Goal: Transaction & Acquisition: Purchase product/service

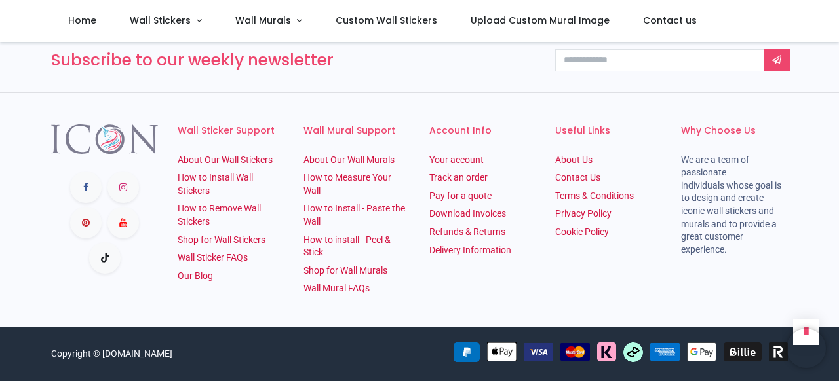
scroll to position [2351, 0]
click at [226, 242] on link "Shop for Wall Stickers" at bounding box center [222, 240] width 88 height 10
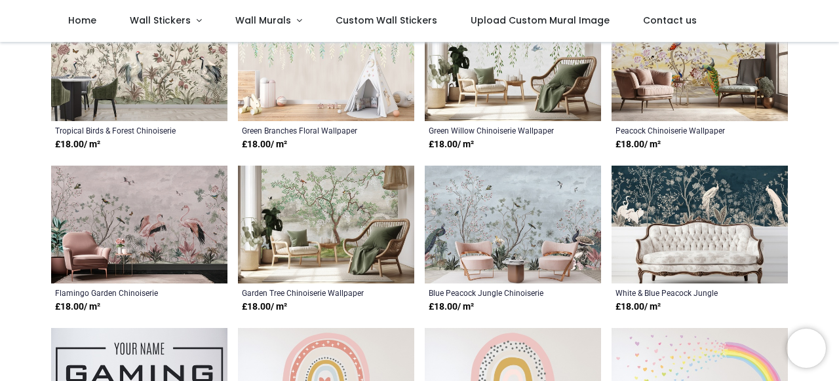
scroll to position [366, 0]
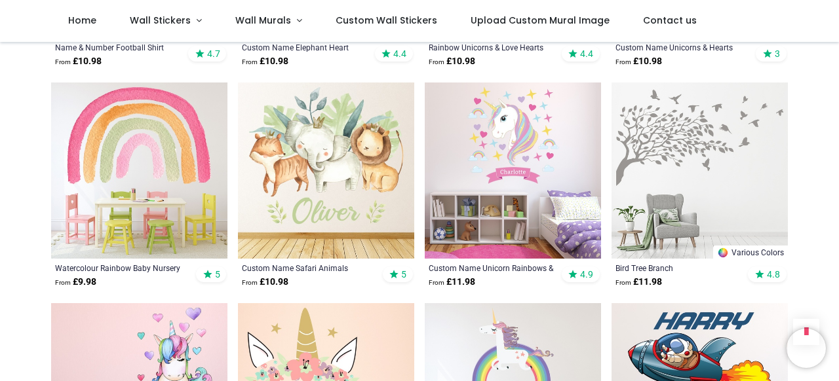
scroll to position [1485, 0]
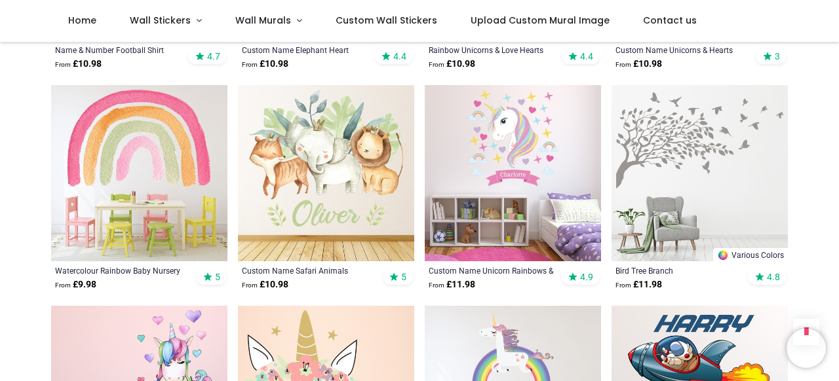
click at [721, 183] on img at bounding box center [699, 173] width 176 height 176
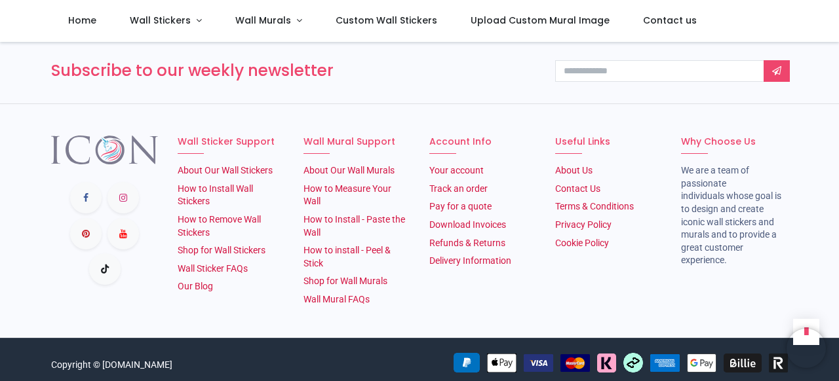
scroll to position [2351, 0]
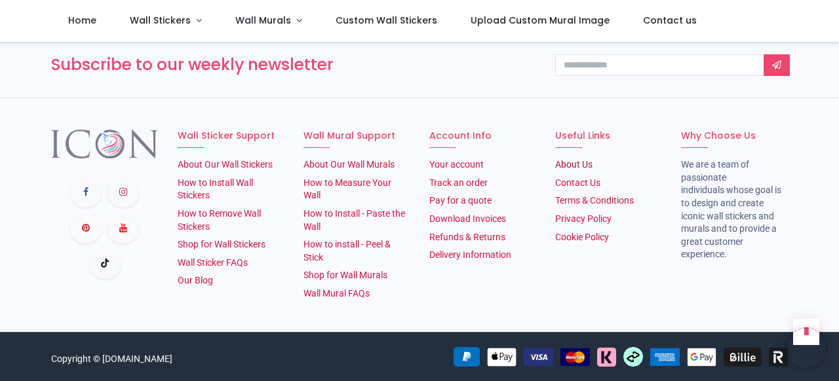
click at [583, 163] on link "About Us​" at bounding box center [573, 164] width 37 height 10
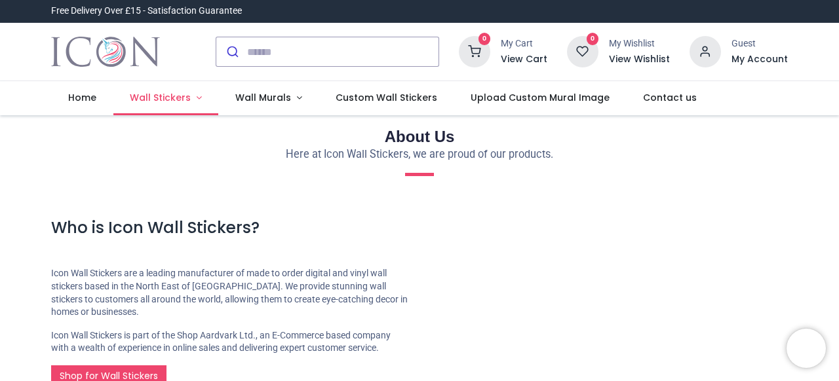
click at [162, 98] on span "Wall Stickers" at bounding box center [160, 97] width 61 height 13
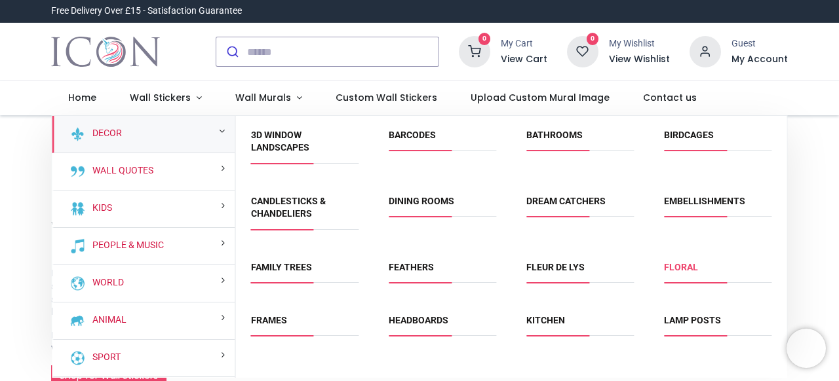
click at [685, 271] on link "Floral" at bounding box center [681, 267] width 34 height 10
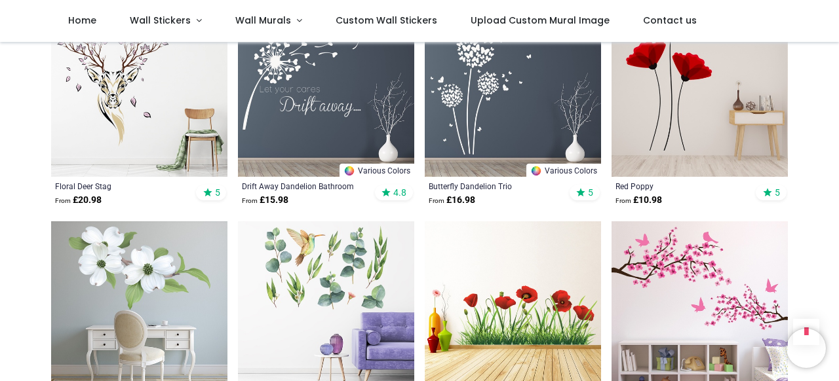
scroll to position [994, 0]
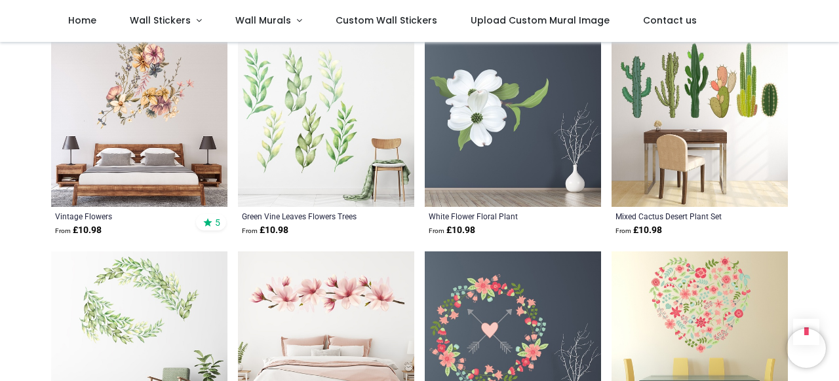
scroll to position [1639, 0]
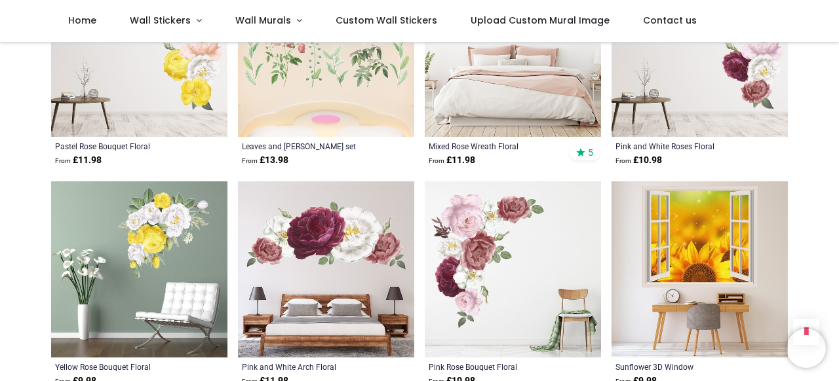
scroll to position [4327, 0]
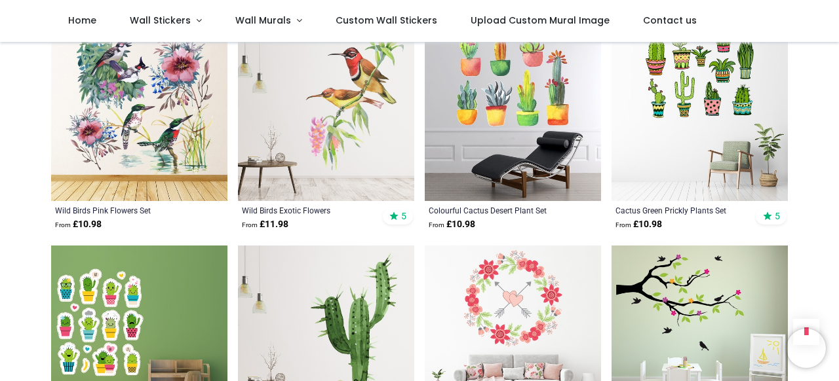
scroll to position [6029, 0]
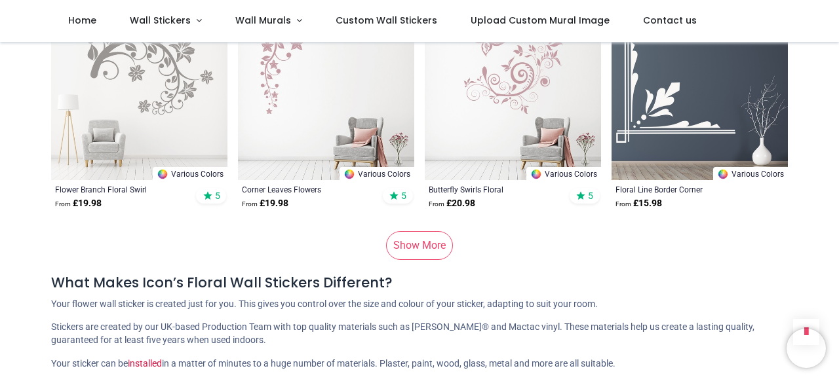
scroll to position [7815, 0]
click at [414, 243] on link "Show More" at bounding box center [419, 245] width 67 height 29
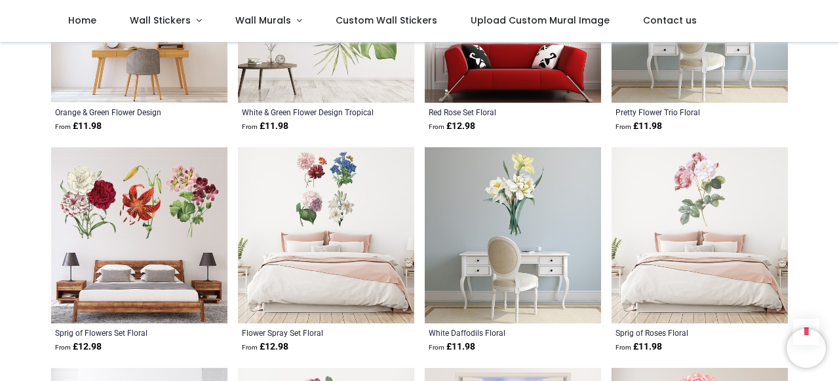
scroll to position [8783, 0]
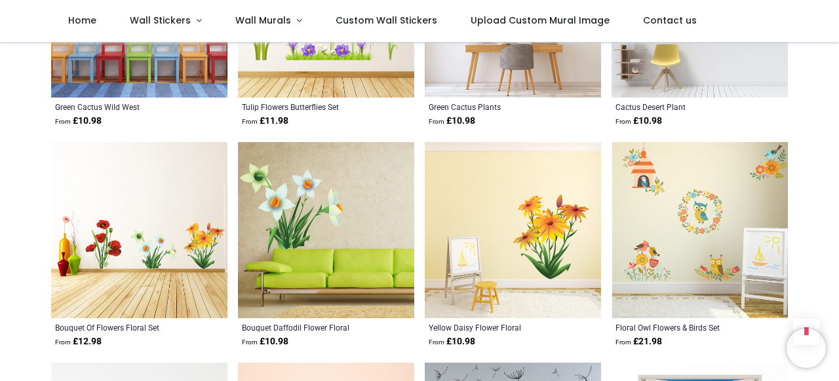
scroll to position [10323, 0]
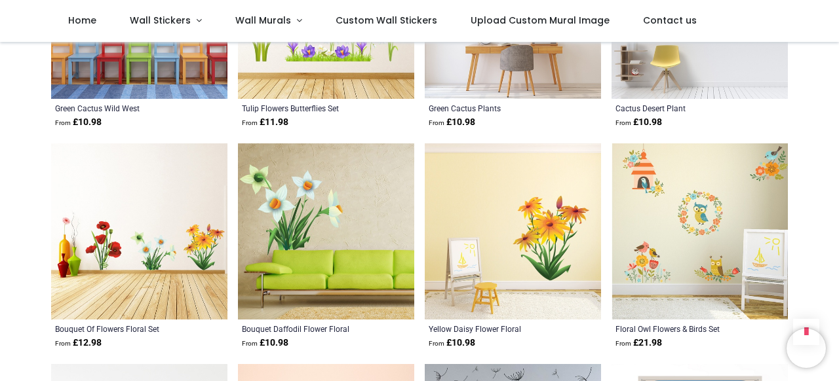
click at [558, 252] on img at bounding box center [513, 232] width 176 height 176
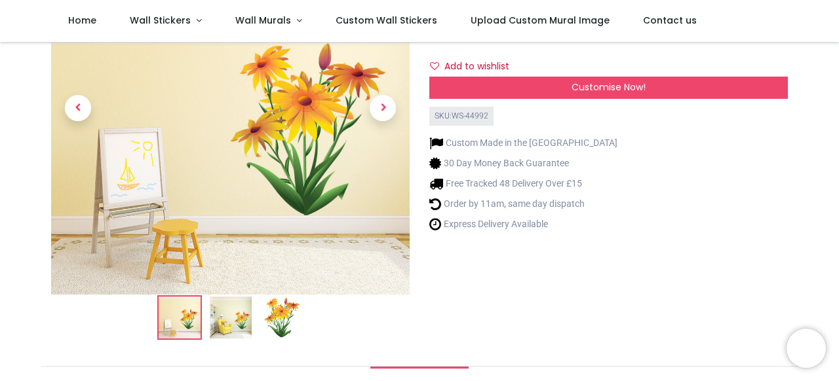
scroll to position [153, 0]
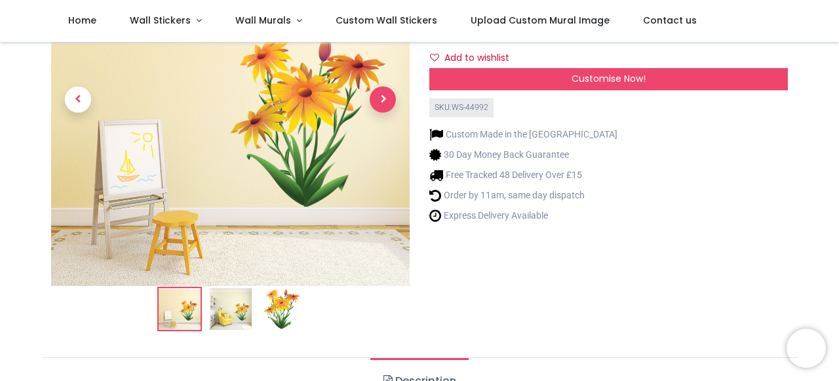
click at [383, 96] on span "Next" at bounding box center [383, 99] width 26 height 26
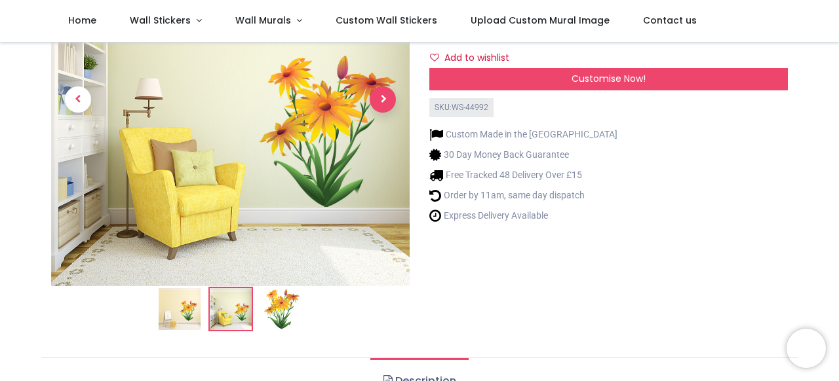
click at [383, 96] on span "Next" at bounding box center [383, 99] width 26 height 26
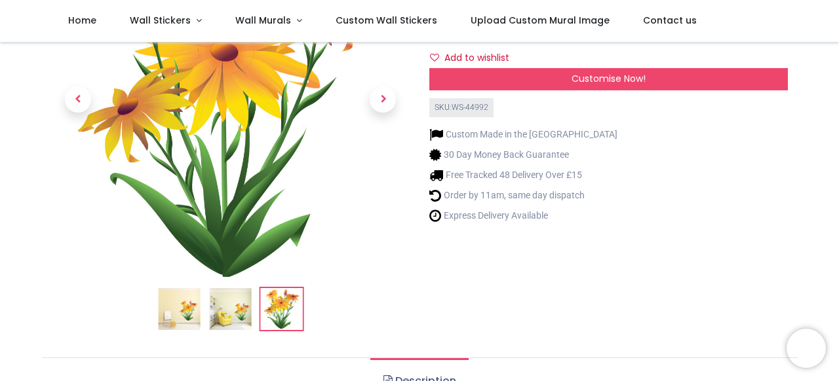
click at [191, 306] on img at bounding box center [179, 309] width 42 height 42
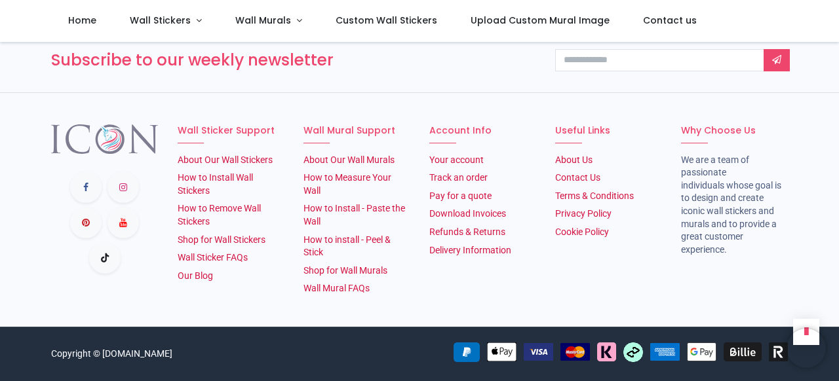
scroll to position [2317, 0]
click at [231, 196] on link "How to Install Wall Stickers" at bounding box center [215, 184] width 75 height 24
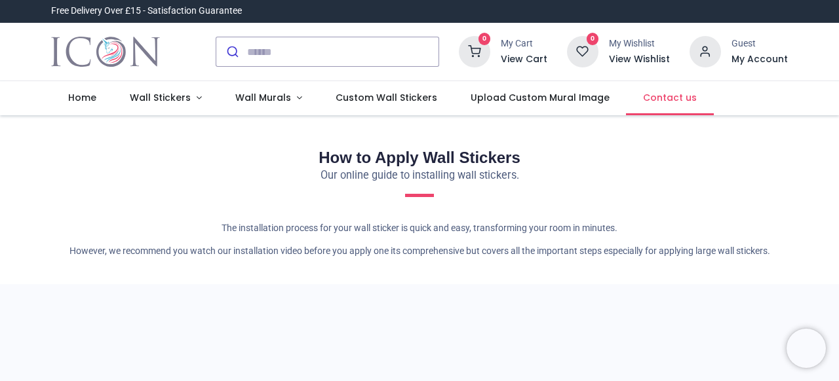
click at [649, 98] on span "Contact us" at bounding box center [670, 97] width 54 height 13
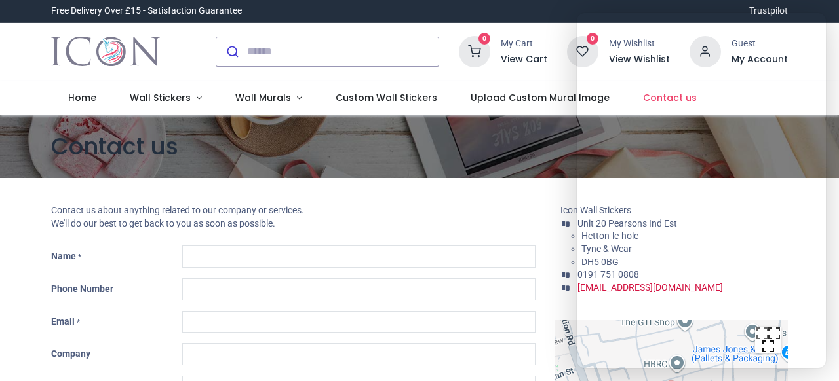
type input "***"
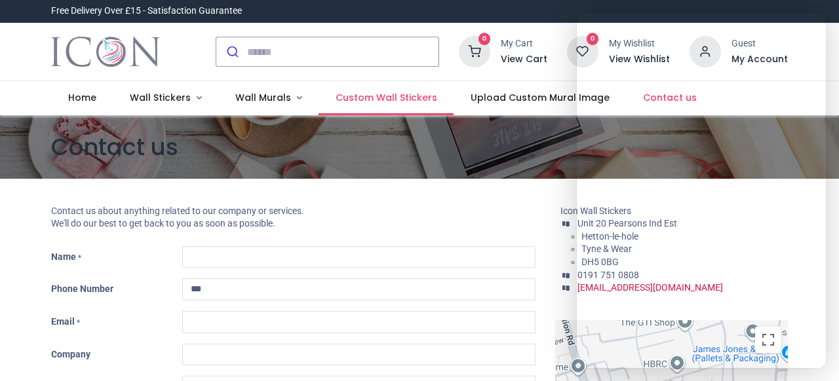
click at [383, 100] on span "Custom Wall Stickers" at bounding box center [387, 97] width 102 height 13
click at [381, 98] on span "Custom Wall Stickers" at bounding box center [387, 97] width 102 height 13
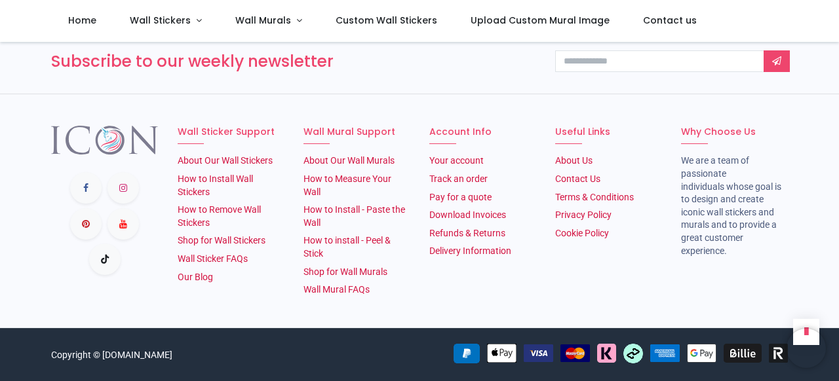
scroll to position [921, 0]
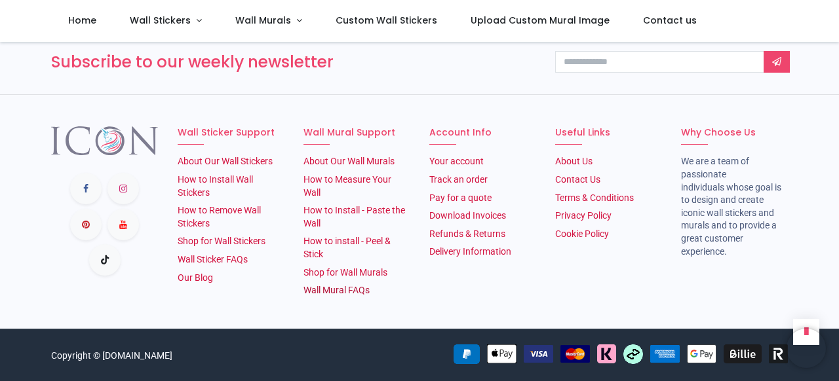
click at [351, 287] on link "Wall Mural FAQs" at bounding box center [336, 290] width 66 height 10
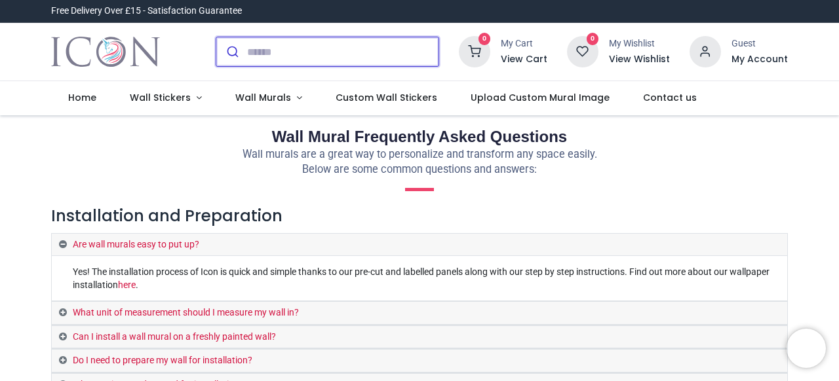
click at [294, 52] on input "search" at bounding box center [342, 51] width 191 height 29
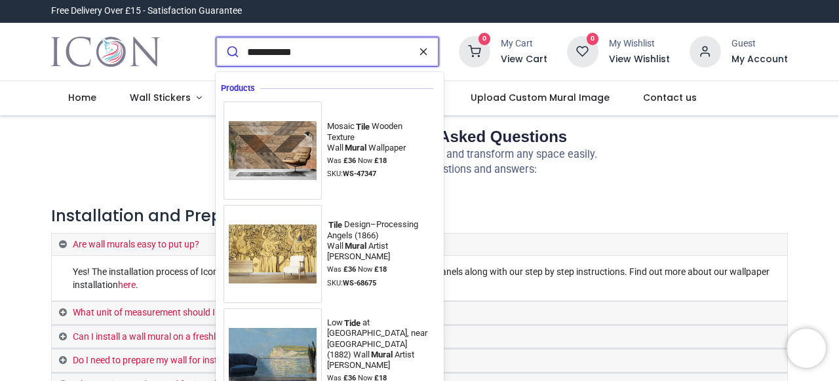
type input "**********"
click at [430, 52] on icon "reset" at bounding box center [423, 52] width 13 height 12
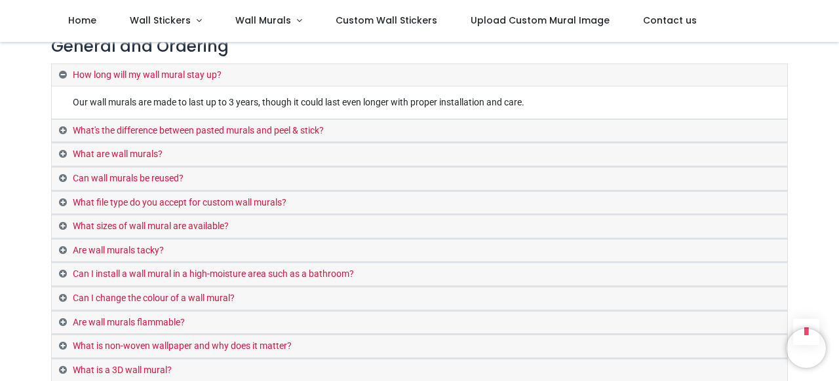
scroll to position [628, 0]
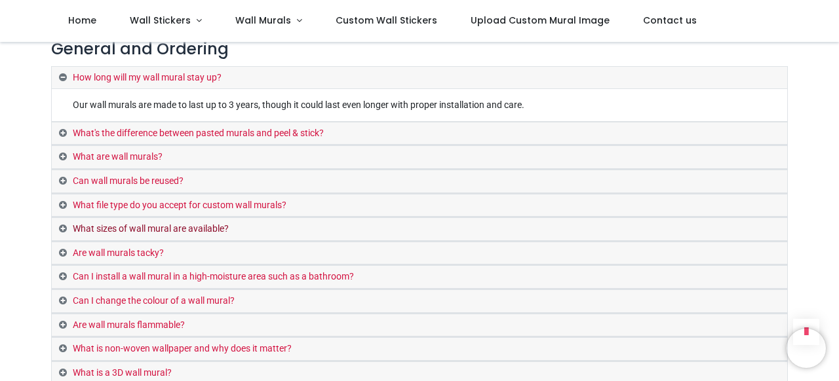
click at [381, 221] on link "What sizes of wall mural are available?" at bounding box center [419, 229] width 735 height 23
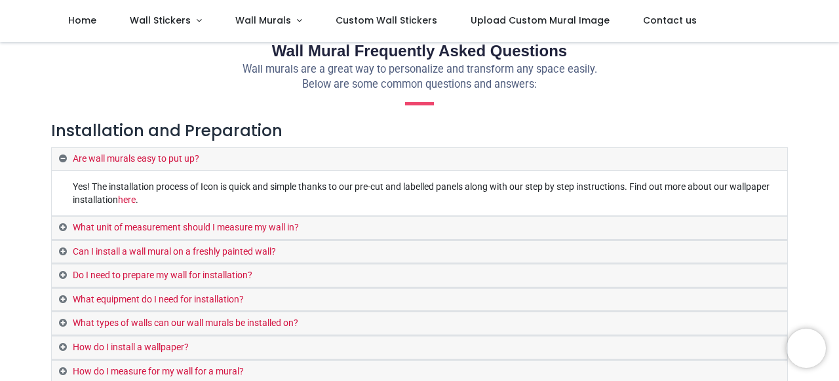
scroll to position [0, 0]
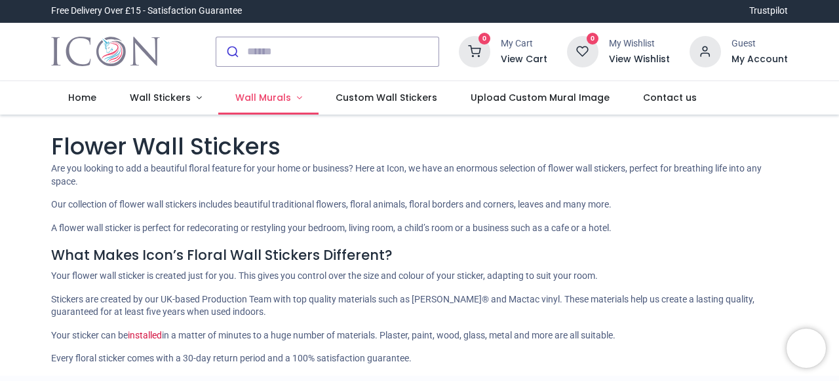
click at [269, 98] on span "Wall Murals" at bounding box center [263, 97] width 56 height 13
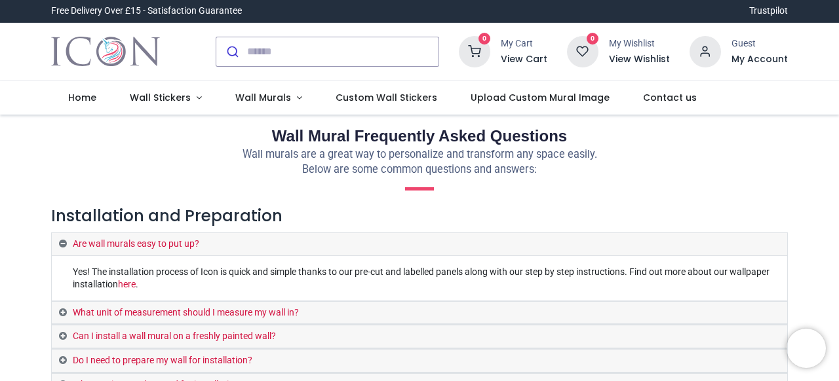
scroll to position [1, 0]
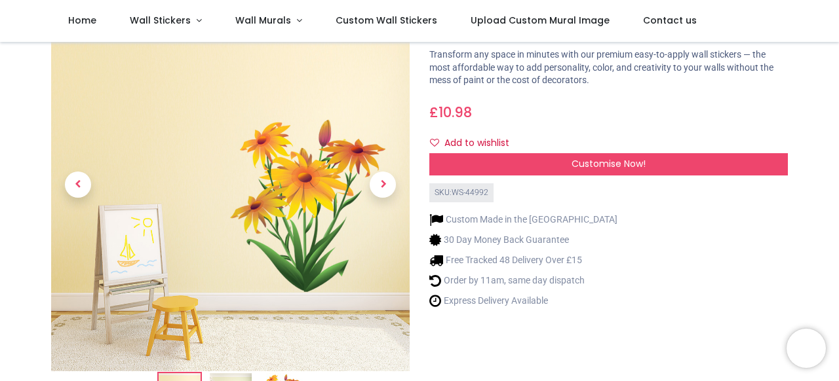
scroll to position [66, 0]
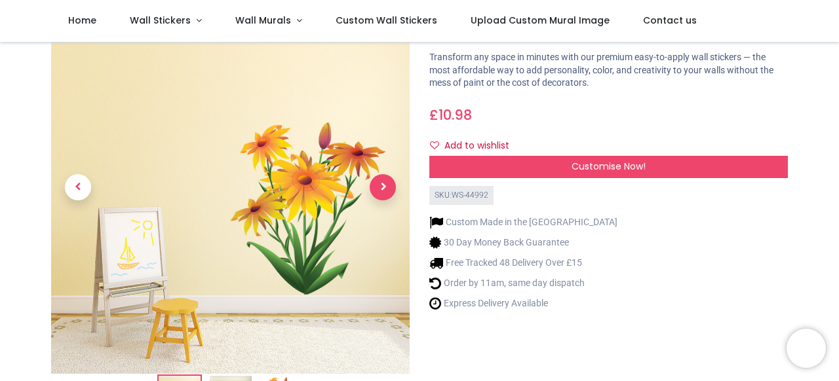
click at [387, 187] on span "Next" at bounding box center [383, 187] width 26 height 26
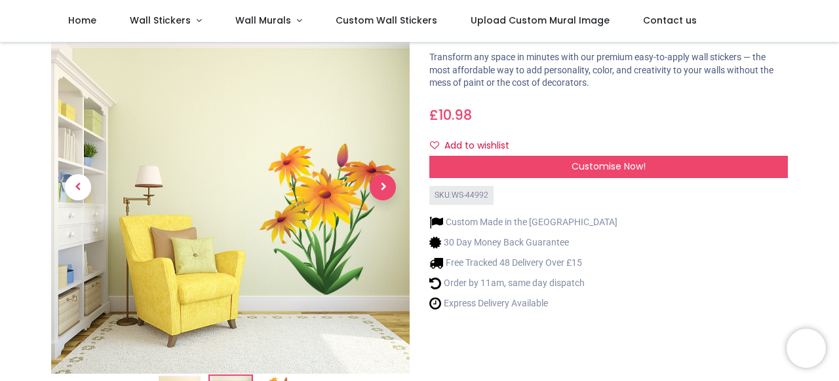
click at [387, 187] on span "Next" at bounding box center [383, 187] width 26 height 26
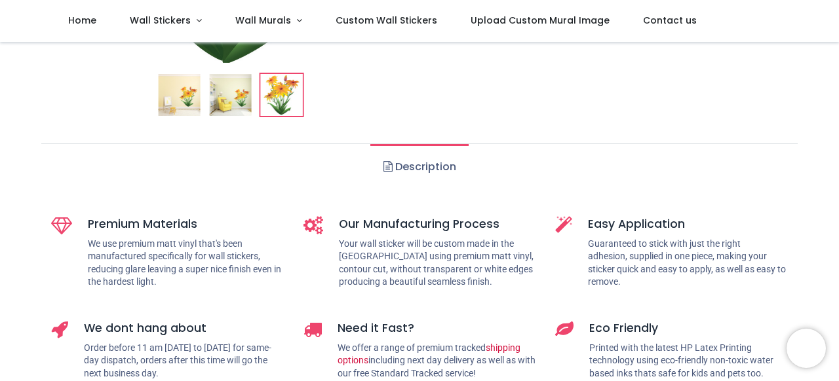
scroll to position [367, 0]
click at [280, 93] on img at bounding box center [281, 96] width 42 height 42
click at [235, 96] on img at bounding box center [230, 96] width 42 height 42
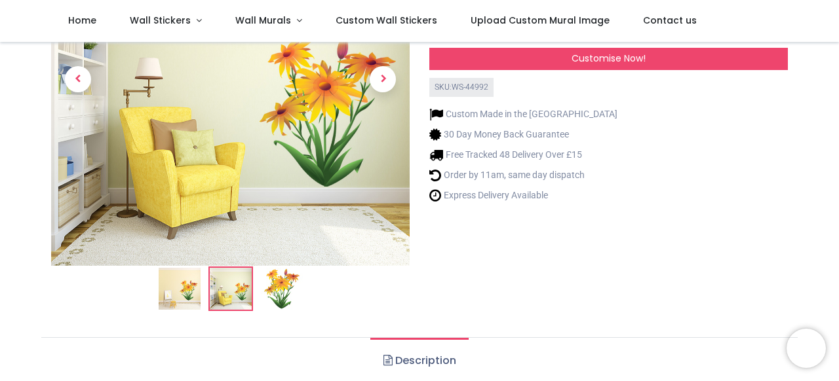
scroll to position [182, 0]
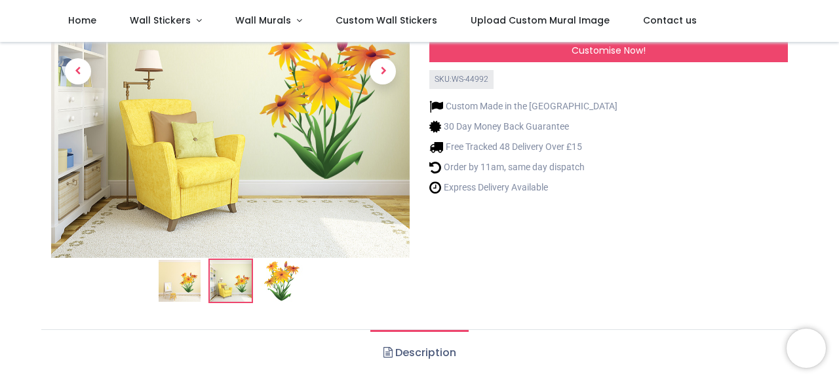
click at [234, 277] on img at bounding box center [231, 281] width 42 height 42
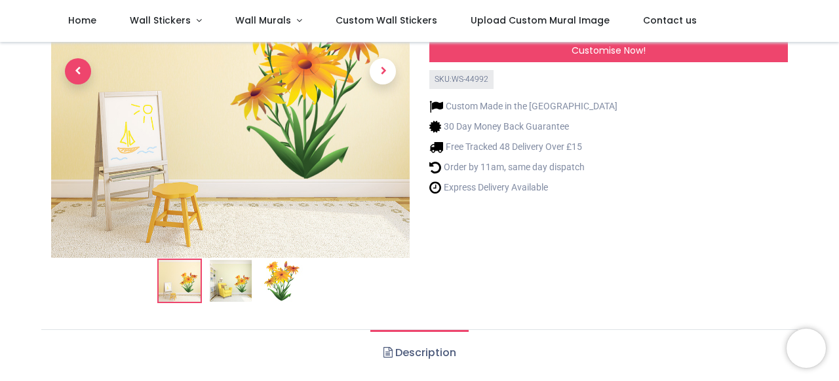
click at [81, 73] on span "Previous" at bounding box center [78, 71] width 26 height 26
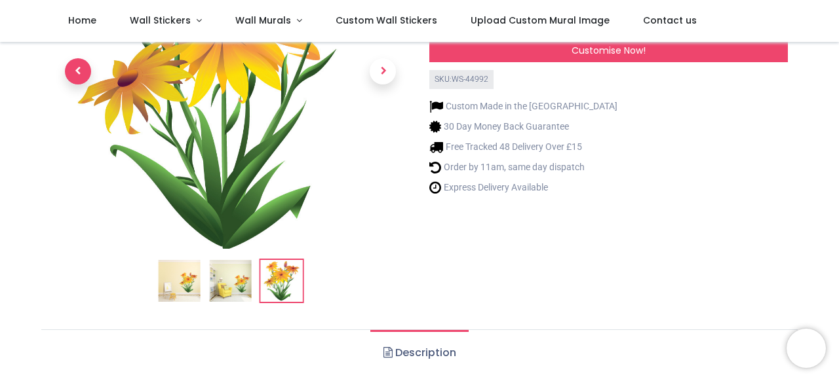
click at [81, 73] on span "Previous" at bounding box center [78, 71] width 26 height 26
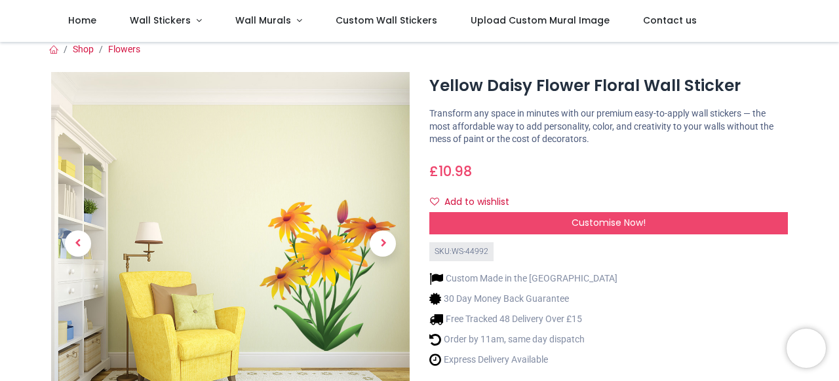
scroll to position [16, 0]
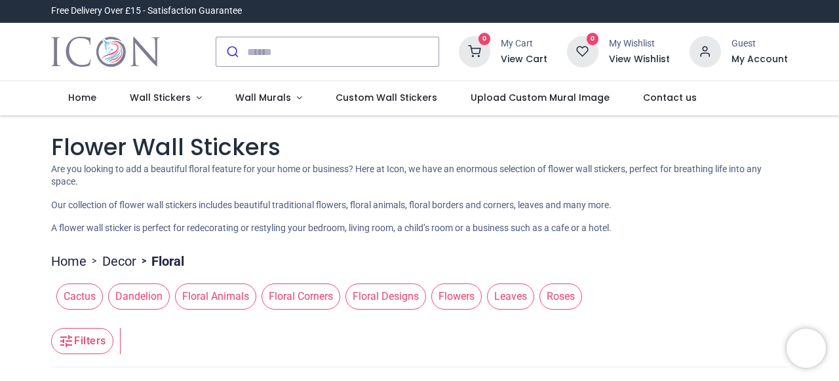
click at [461, 299] on span "Flowers" at bounding box center [456, 297] width 50 height 26
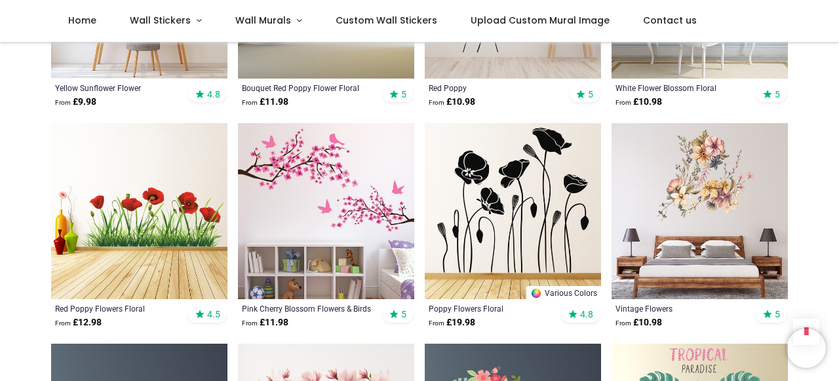
scroll to position [634, 0]
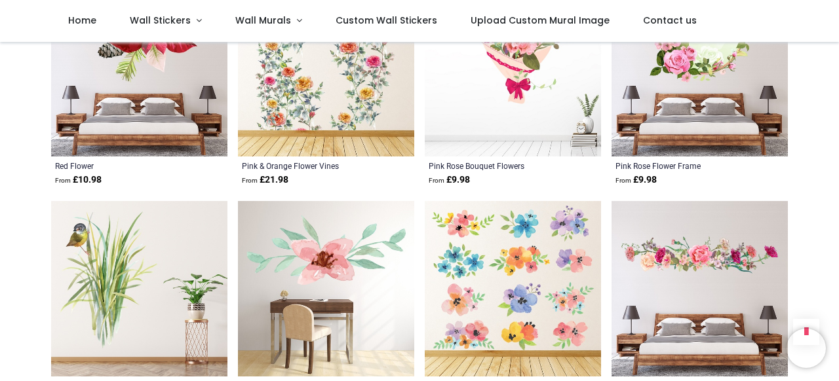
scroll to position [2993, 0]
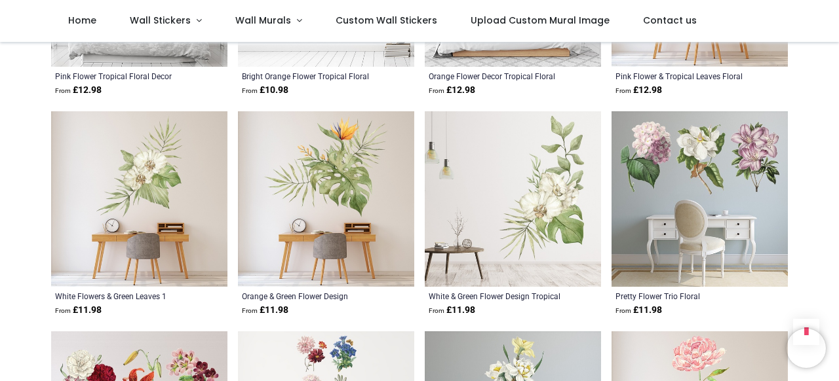
scroll to position [4185, 0]
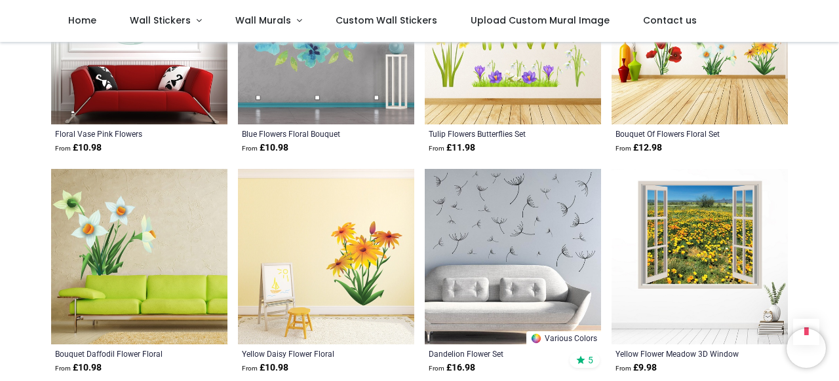
scroll to position [5001, 0]
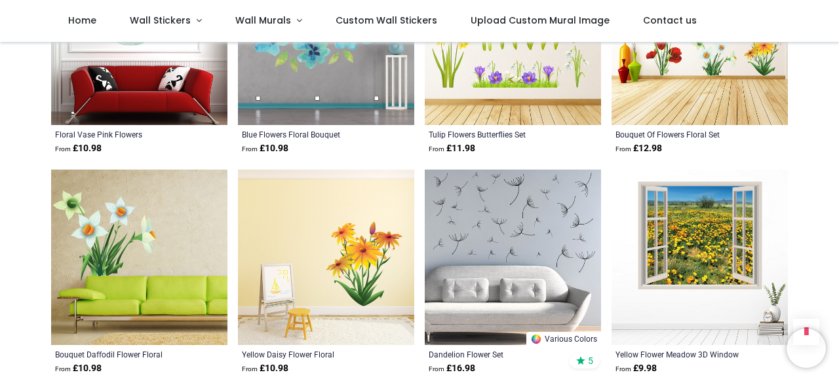
click at [335, 269] on img at bounding box center [326, 258] width 176 height 176
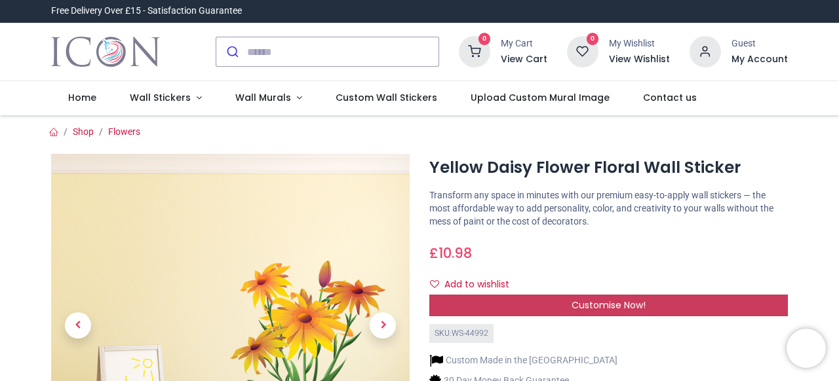
click at [643, 305] on span "Customise Now!" at bounding box center [608, 305] width 74 height 13
